Goal: Navigation & Orientation: Find specific page/section

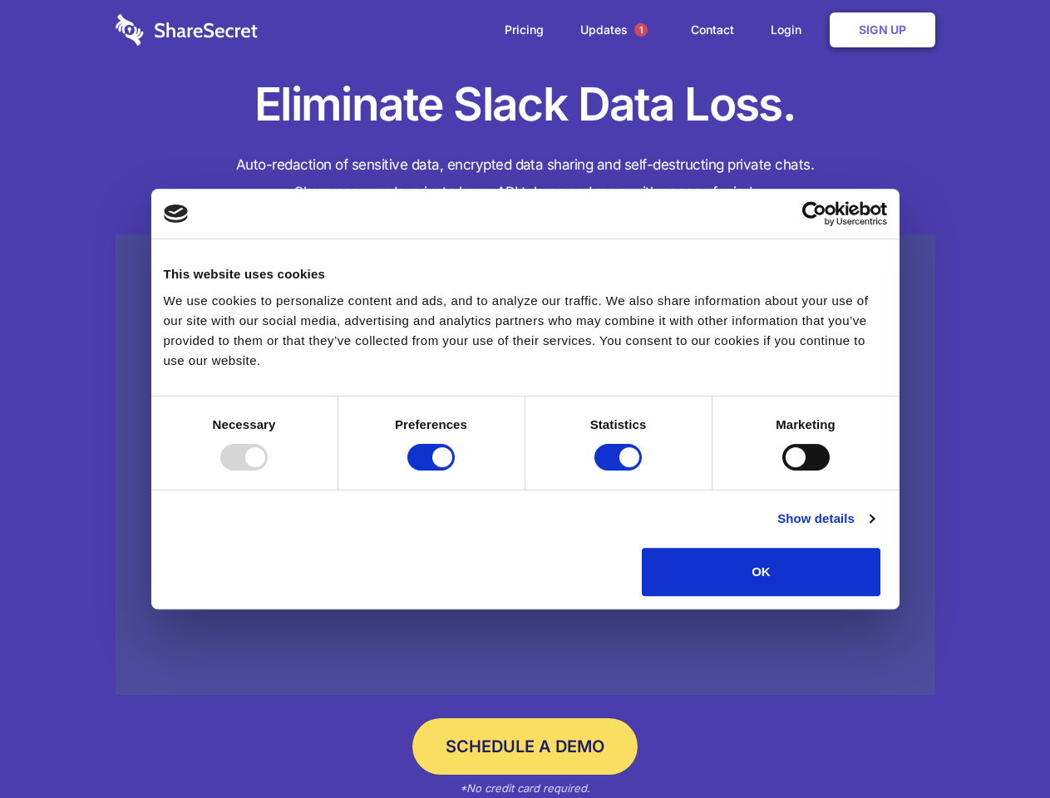
click at [268, 471] on div at bounding box center [243, 457] width 47 height 27
click at [455, 471] on input "Preferences" at bounding box center [430, 457] width 47 height 27
checkbox input "false"
click at [620, 471] on input "Statistics" at bounding box center [618, 457] width 47 height 27
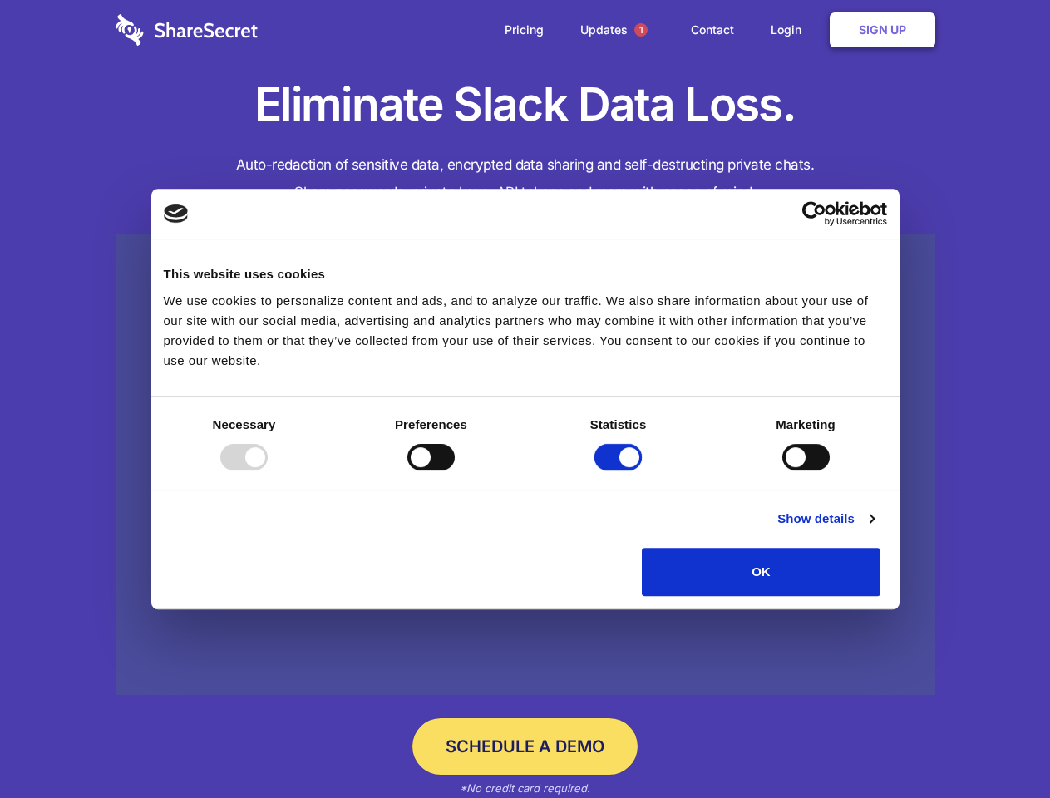
checkbox input "false"
click at [782, 471] on input "Marketing" at bounding box center [805, 457] width 47 height 27
checkbox input "true"
click at [874, 529] on link "Show details" at bounding box center [826, 519] width 96 height 20
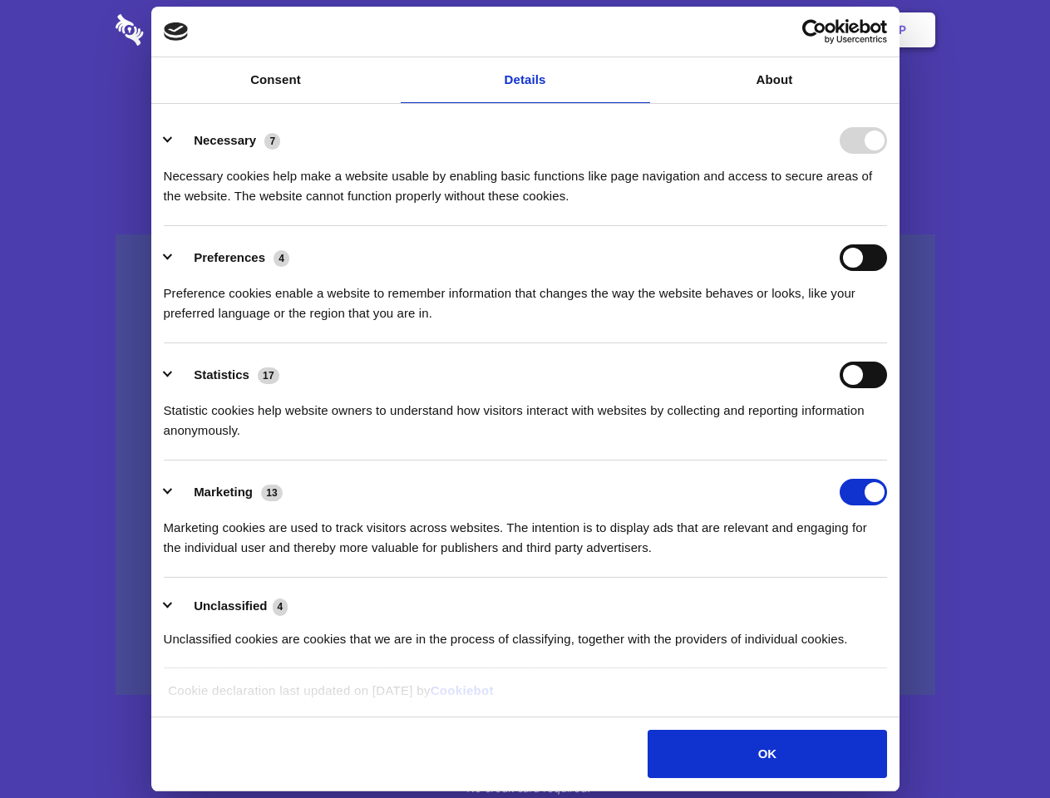
click at [887, 343] on li "Preferences 4 Preference cookies enable a website to remember information that …" at bounding box center [525, 284] width 723 height 117
click at [640, 30] on span "1" at bounding box center [640, 29] width 13 height 13
